Goal: Task Accomplishment & Management: Manage account settings

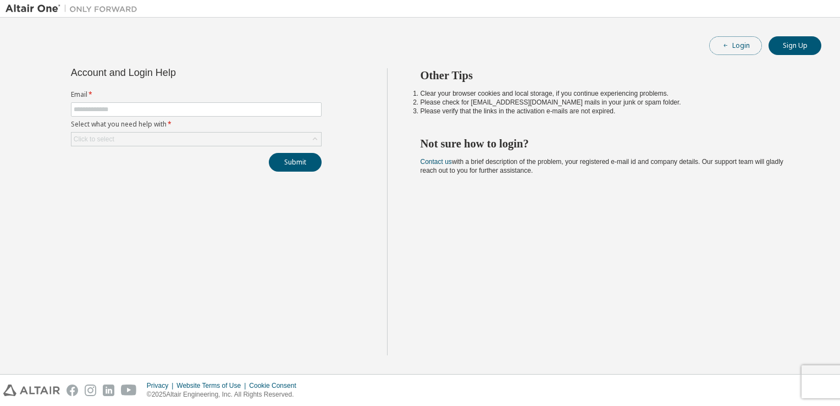
click at [743, 46] on button "Login" at bounding box center [735, 45] width 53 height 19
click at [138, 105] on input "text" at bounding box center [196, 109] width 245 height 9
type input "**********"
click at [162, 138] on div "Click to select" at bounding box center [196, 138] width 250 height 13
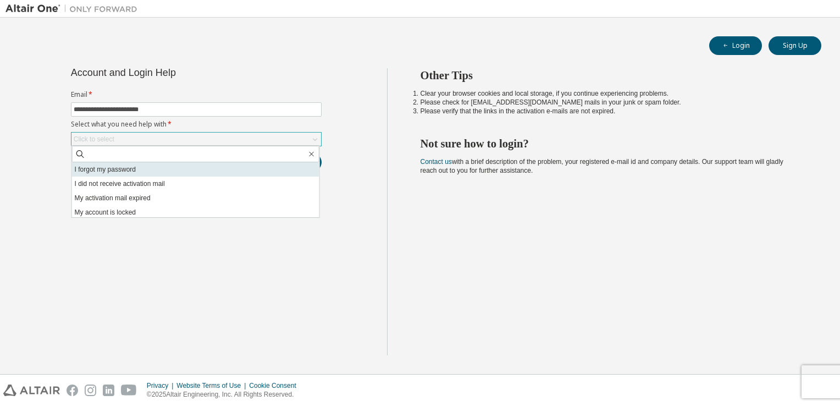
click at [153, 165] on li "I forgot my password" at bounding box center [195, 169] width 247 height 14
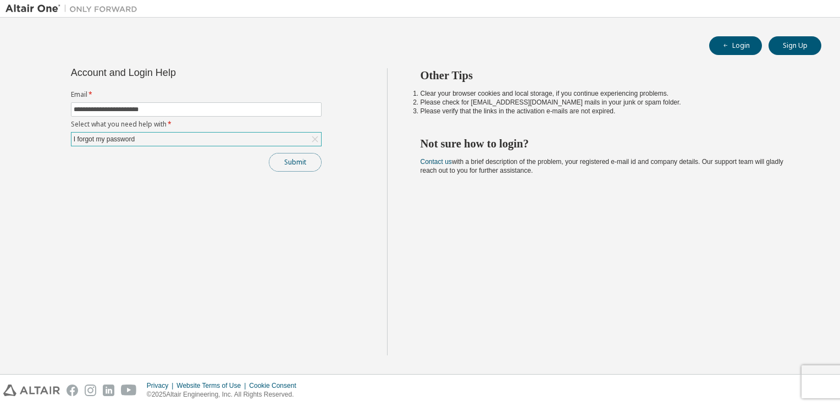
click at [303, 168] on button "Submit" at bounding box center [295, 162] width 53 height 19
